Goal: Task Accomplishment & Management: Manage account settings

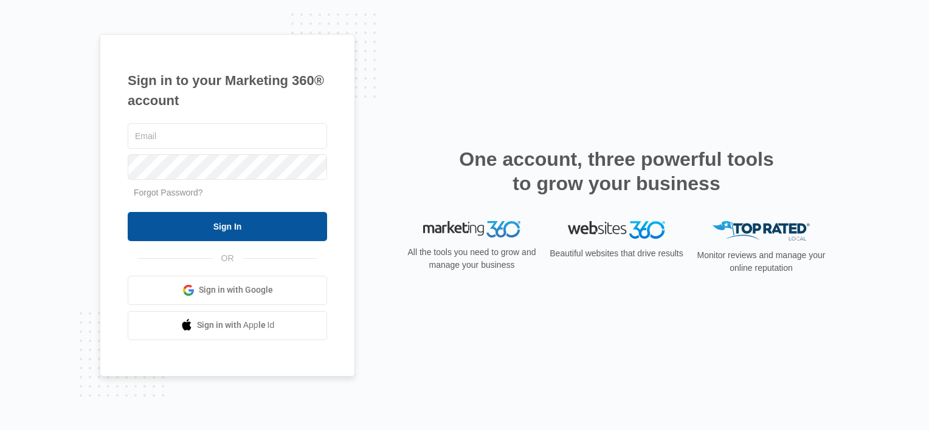
type input "[EMAIL_ADDRESS][DOMAIN_NAME]"
click at [278, 222] on input "Sign In" at bounding box center [227, 226] width 199 height 29
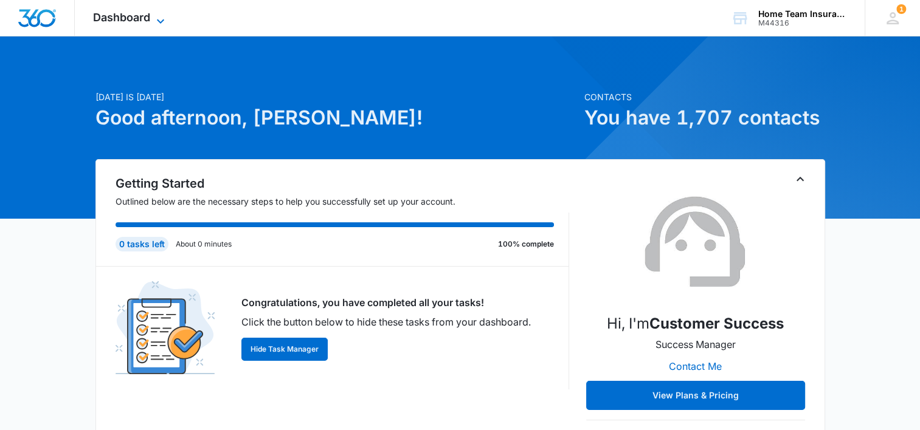
click at [138, 20] on span "Dashboard" at bounding box center [121, 17] width 57 height 13
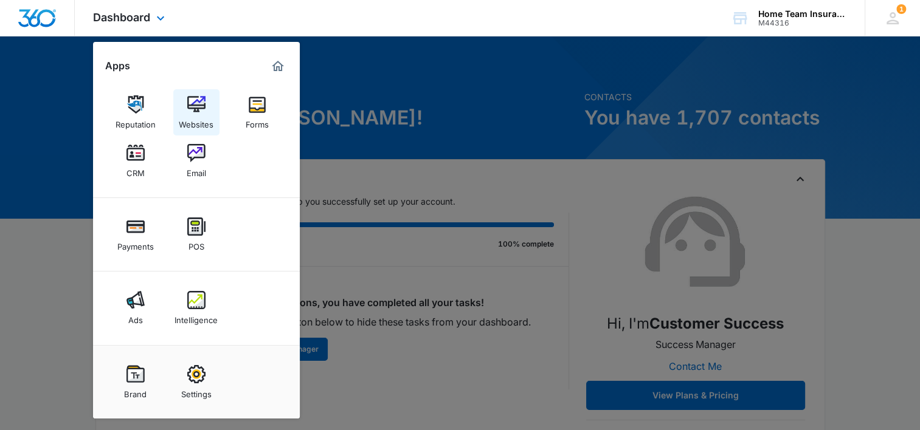
click at [196, 112] on img at bounding box center [196, 104] width 18 height 18
